Goal: Information Seeking & Learning: Learn about a topic

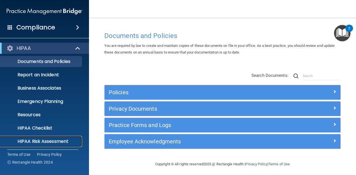
click at [36, 141] on p "HIPAA Risk Assessment" at bounding box center [42, 142] width 76 height 6
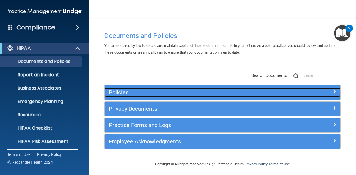
click at [333, 91] on span at bounding box center [334, 91] width 3 height 7
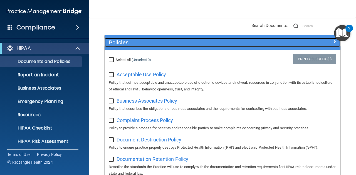
scroll to position [83, 0]
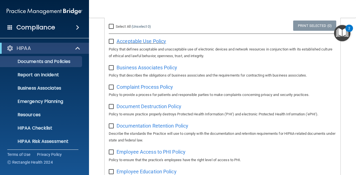
click at [129, 42] on span "Acceptable Use Policy" at bounding box center [140, 41] width 49 height 6
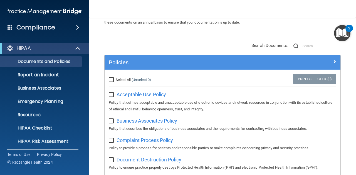
scroll to position [28, 0]
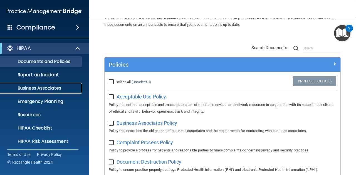
click at [49, 89] on p "Business Associates" at bounding box center [42, 89] width 76 height 6
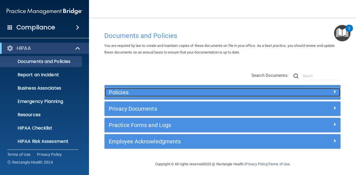
click at [219, 93] on h5 "Policies" at bounding box center [193, 93] width 168 height 6
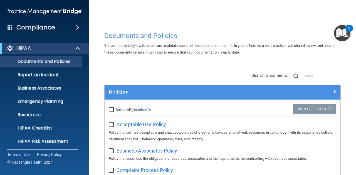
click at [317, 142] on p "Policy that defines acceptable and unacceptable use of electronic devices and n…" at bounding box center [222, 136] width 227 height 13
